Goal: Find specific page/section: Locate item on page

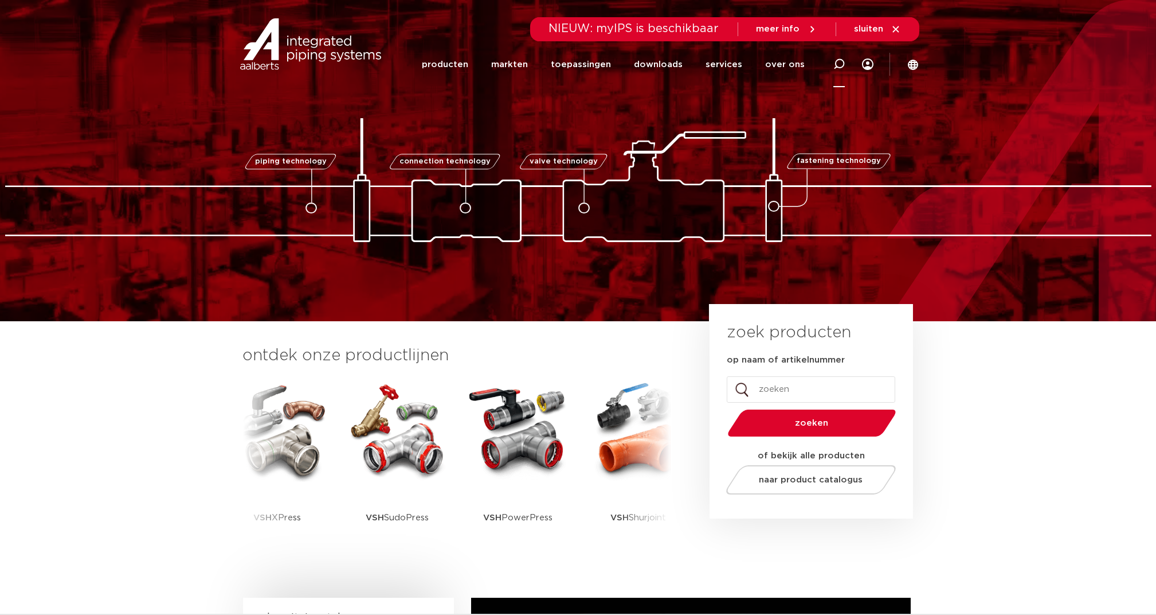
click at [839, 64] on icon at bounding box center [839, 63] width 11 height 11
type input "1260pd"
click button "Zoeken" at bounding box center [0, 0] width 0 height 0
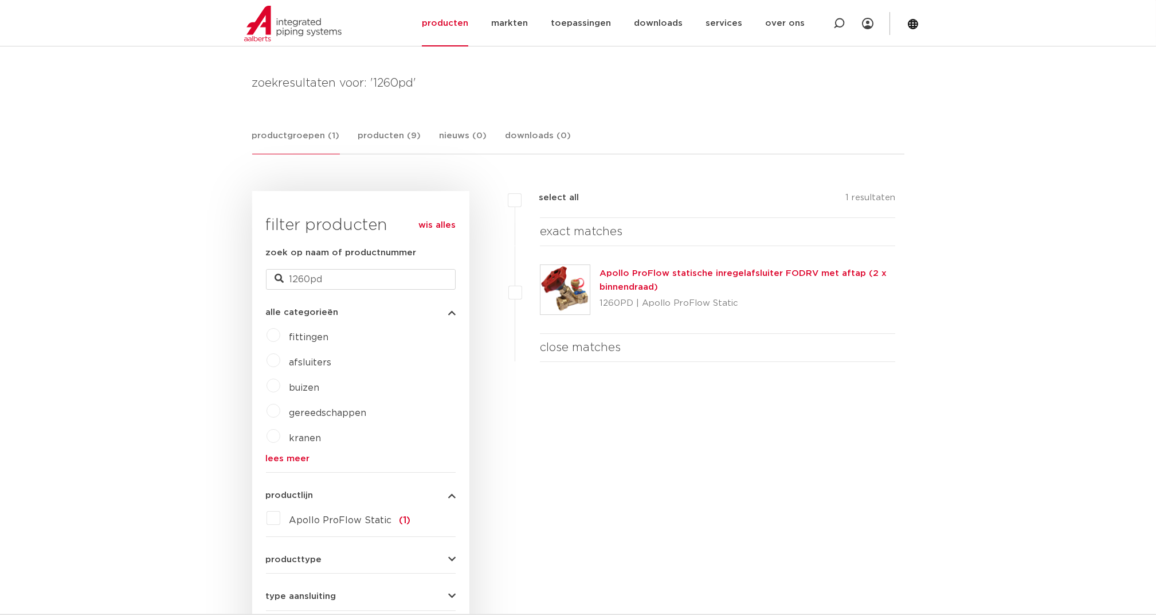
click at [655, 269] on link "Apollo ProFlow statische inregelafsluiter FODRV met aftap (2 x binnendraad)" at bounding box center [743, 280] width 287 height 22
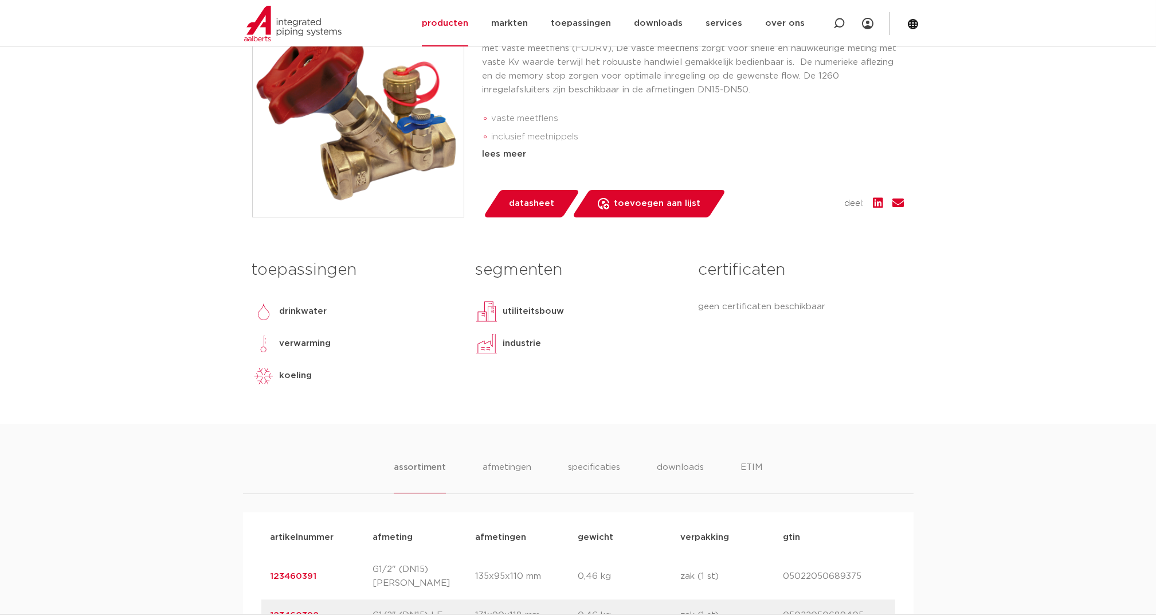
scroll to position [382, 0]
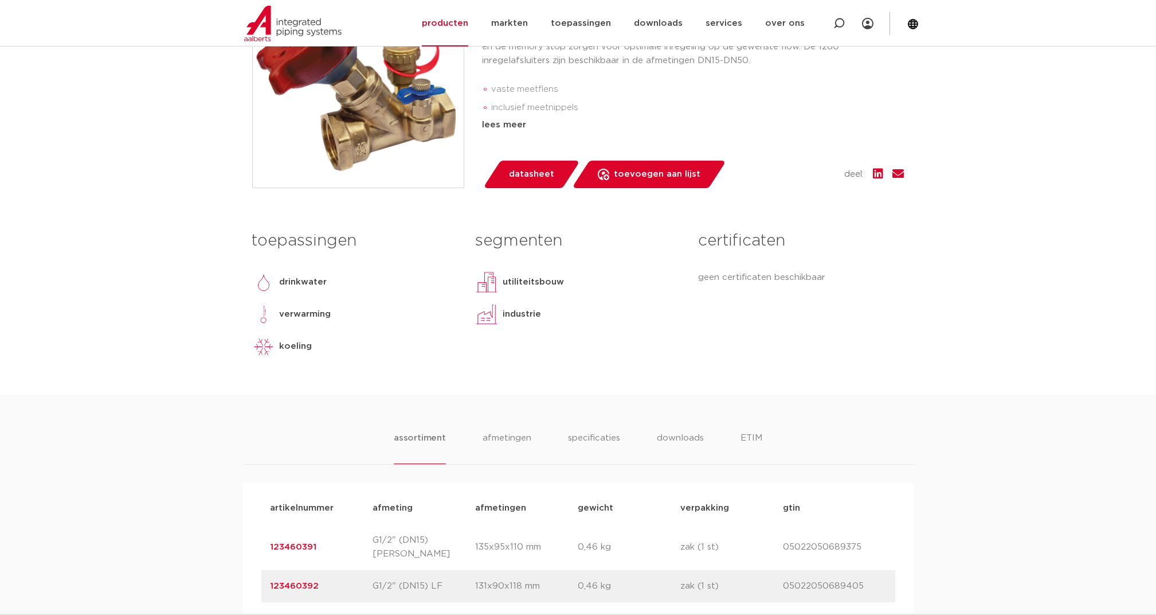
click at [521, 174] on span "datasheet" at bounding box center [531, 174] width 45 height 18
click at [499, 124] on div "lees meer" at bounding box center [694, 125] width 422 height 14
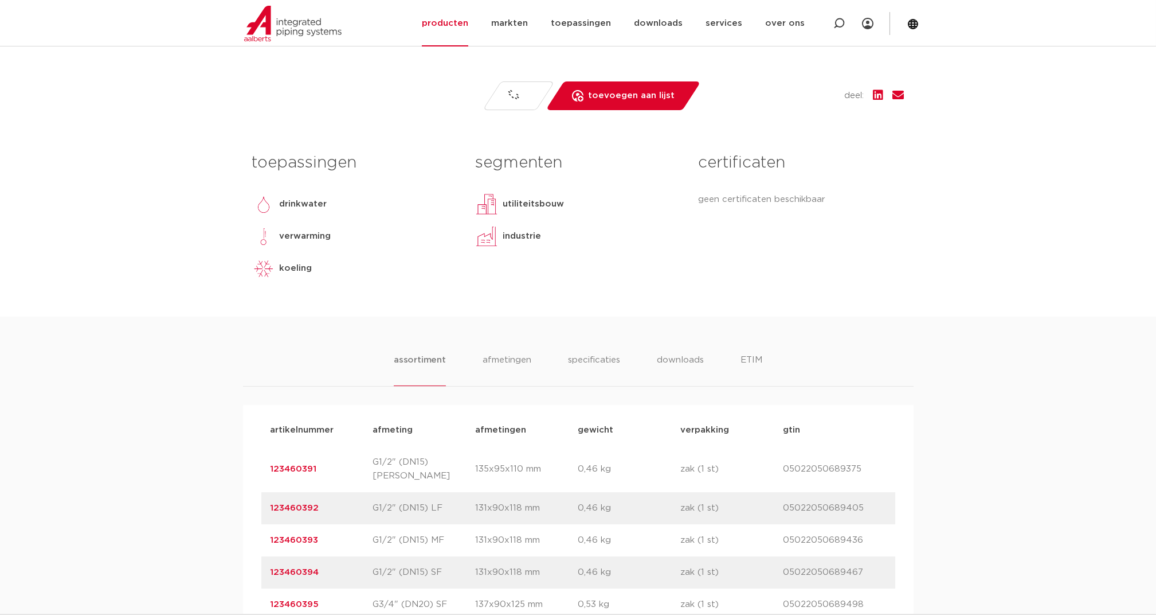
scroll to position [611, 0]
